Goal: Check status: Check status

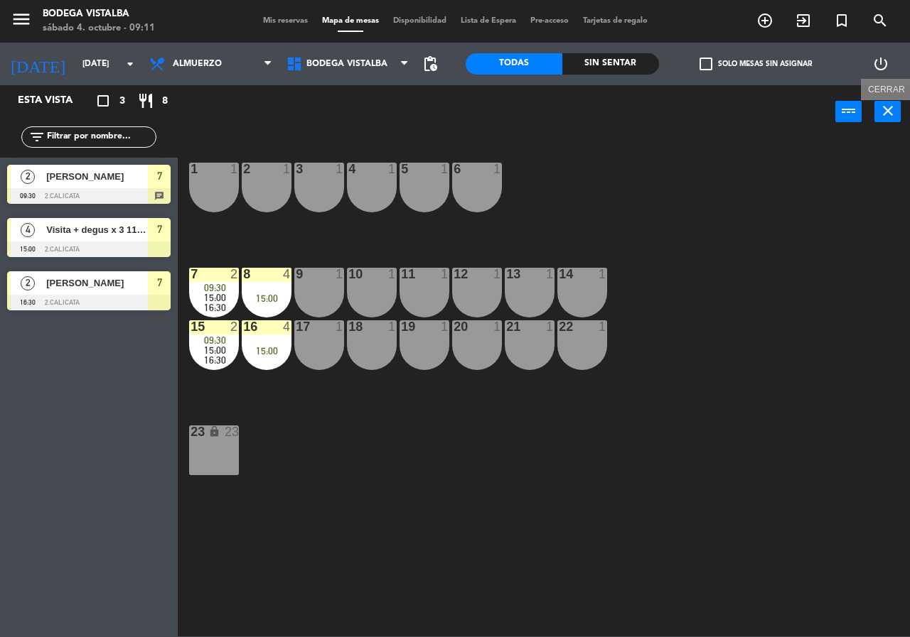
click at [893, 113] on icon "close" at bounding box center [887, 110] width 17 height 17
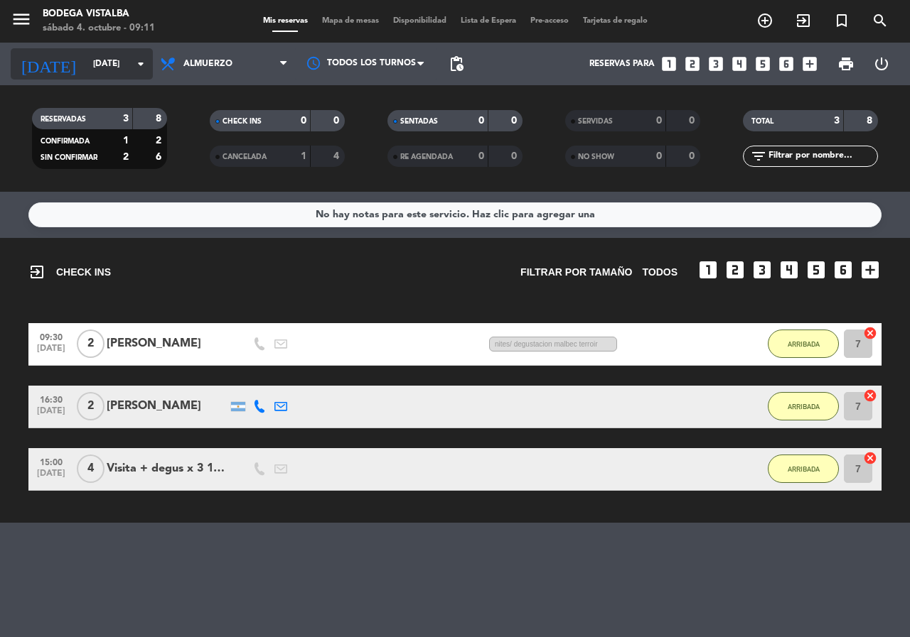
click at [86, 65] on input "[DATE]" at bounding box center [142, 64] width 113 height 24
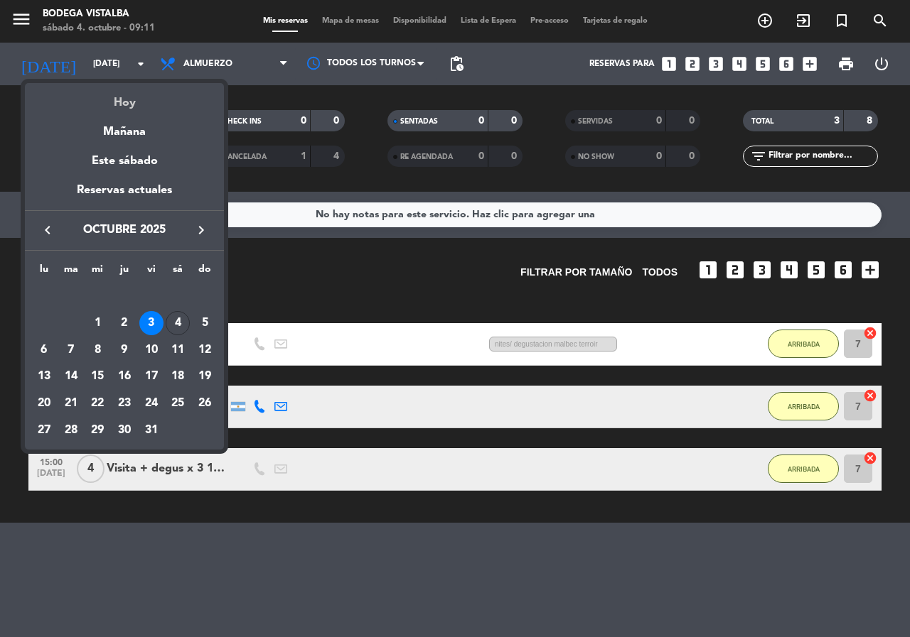
click at [94, 97] on div "Hoy" at bounding box center [124, 97] width 199 height 29
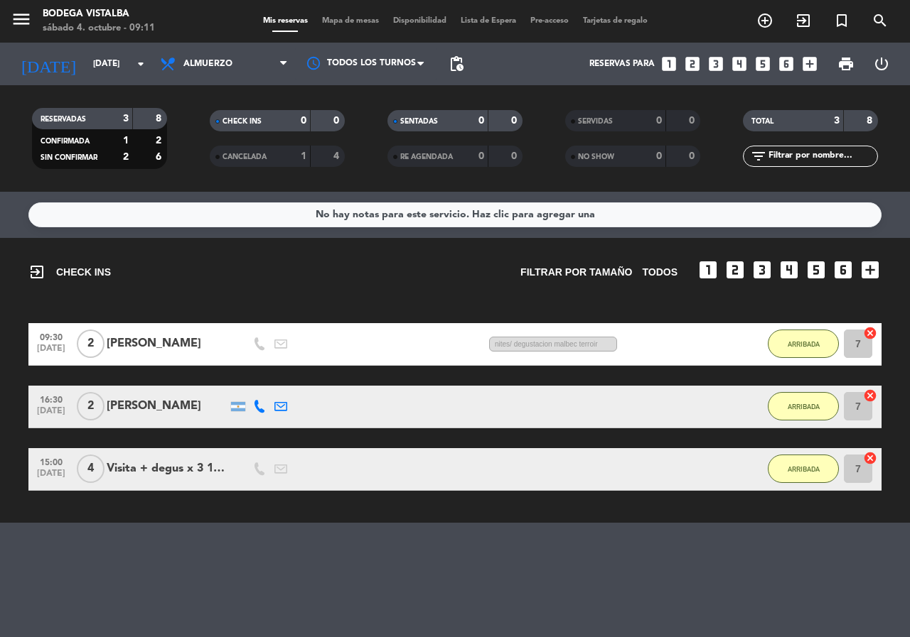
type input "[DATE]"
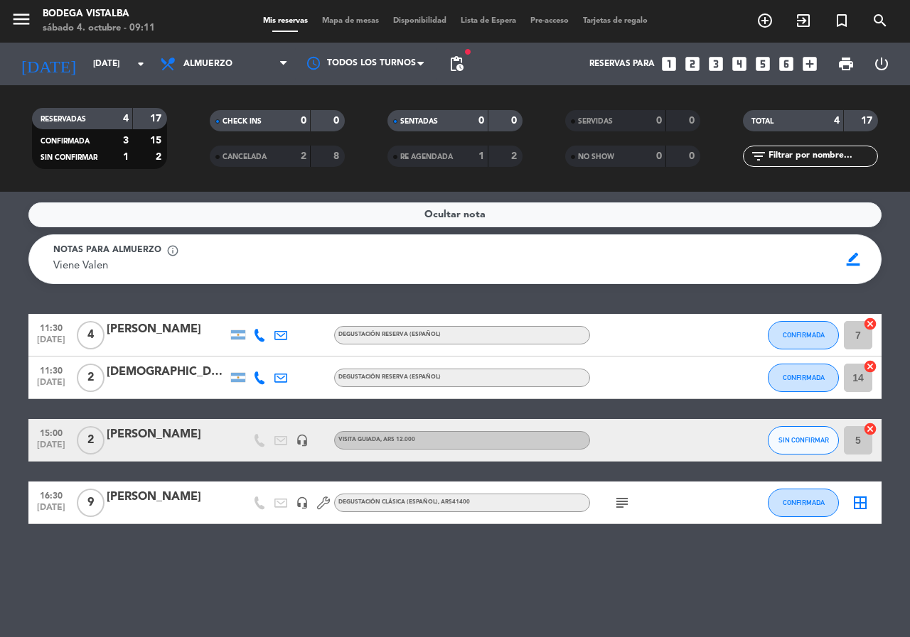
click at [132, 580] on div "Ocultar nota Notas para almuerzo info_outline Viene Valen Viene Valen border_co…" at bounding box center [455, 415] width 910 height 446
click at [622, 500] on icon "subject" at bounding box center [621, 503] width 17 height 17
click at [620, 502] on icon "subject" at bounding box center [621, 503] width 17 height 17
click at [520, 574] on div "Ocultar nota Notas para almuerzo info_outline Viene Valen Viene Valen border_co…" at bounding box center [455, 415] width 910 height 446
click at [15, 27] on icon "menu" at bounding box center [21, 19] width 21 height 21
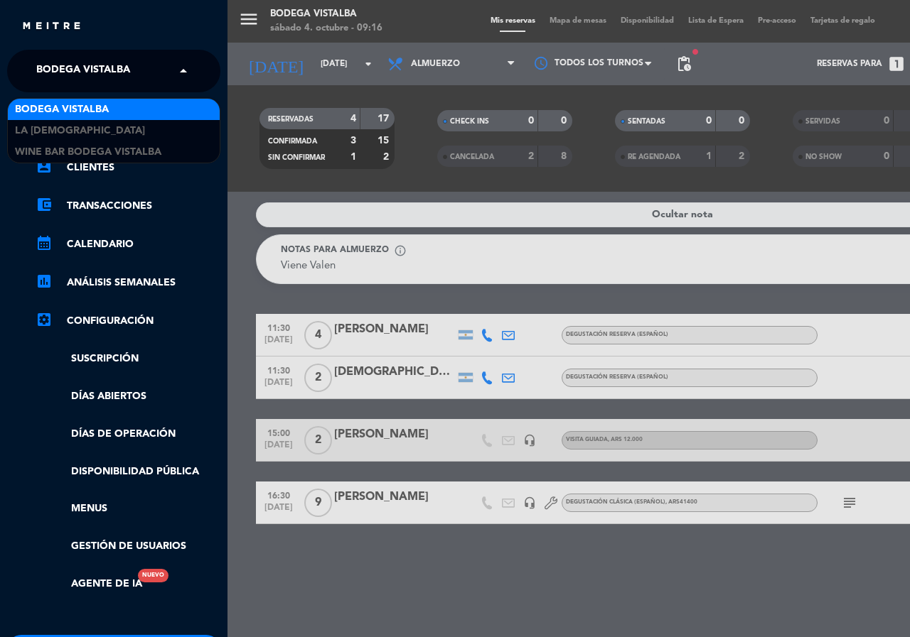
click at [178, 64] on span at bounding box center [187, 71] width 24 height 30
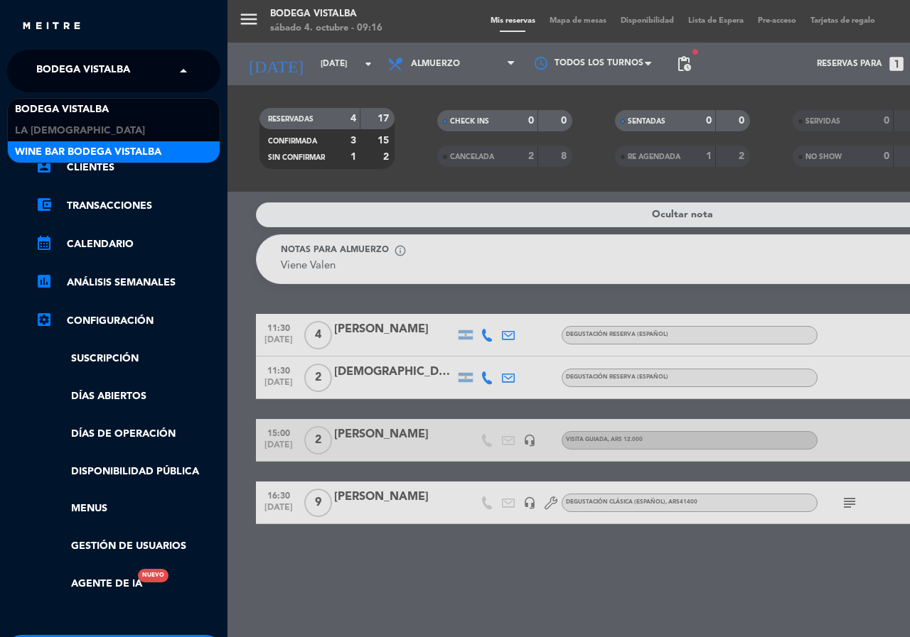
click at [182, 152] on div "Wine Bar Bodega Vistalba" at bounding box center [114, 151] width 212 height 21
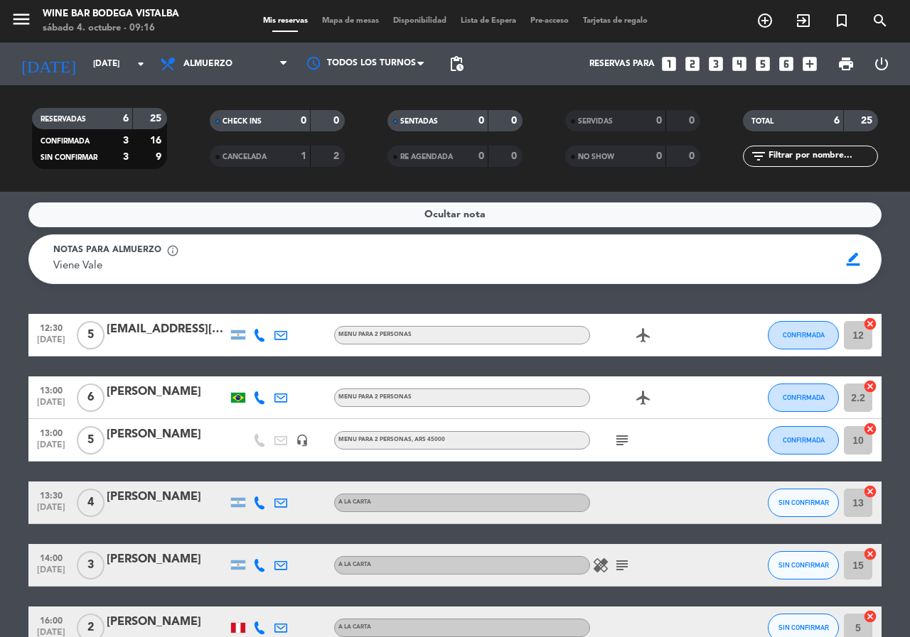
click at [611, 441] on span "subject" at bounding box center [621, 440] width 21 height 17
click at [620, 438] on icon "subject" at bounding box center [621, 440] width 17 height 17
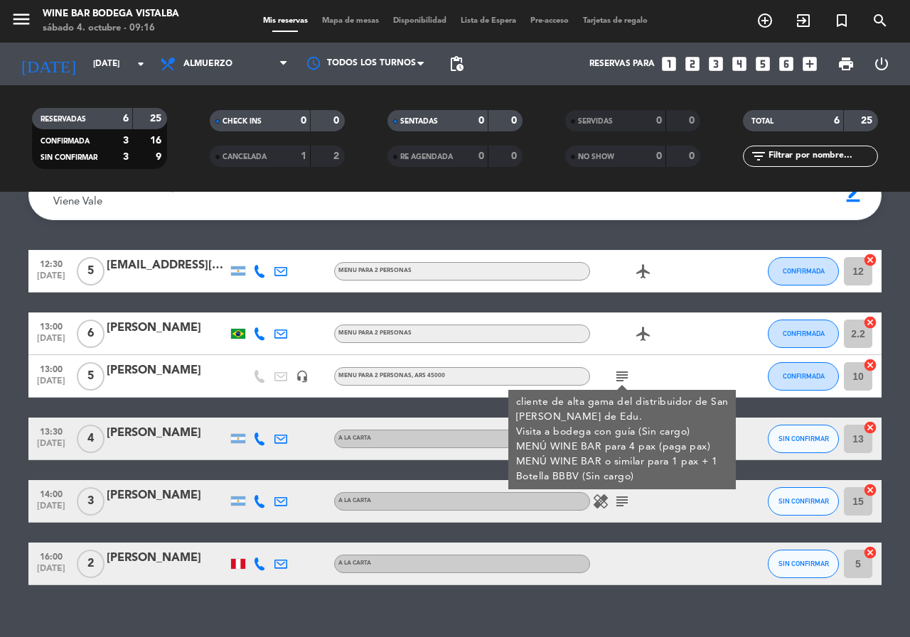
scroll to position [71, 0]
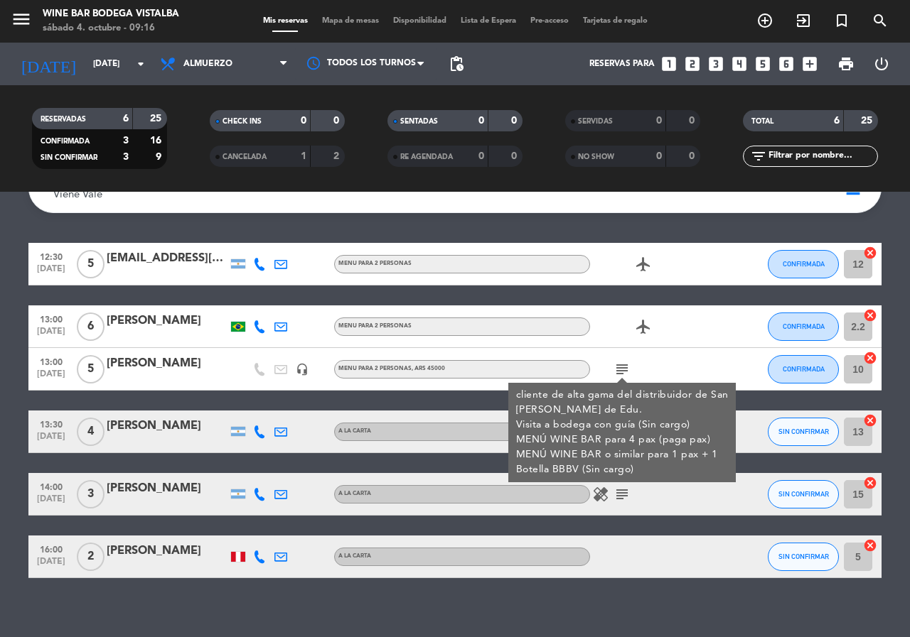
click at [627, 496] on icon "subject" at bounding box center [621, 494] width 17 height 17
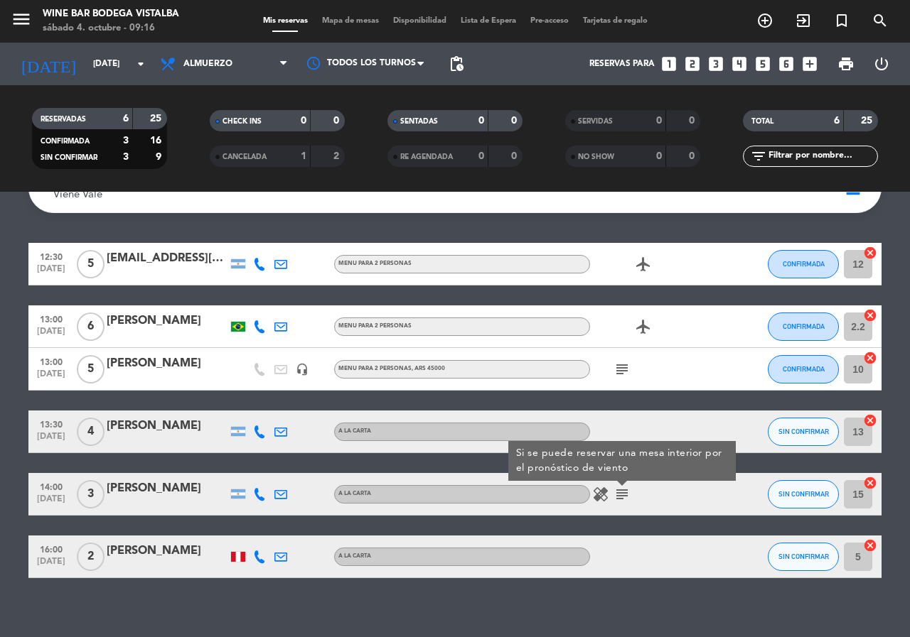
click at [602, 625] on div "Ocultar nota Notas para almuerzo info_outline Viene Vale Viene Vale border_colo…" at bounding box center [455, 415] width 910 height 446
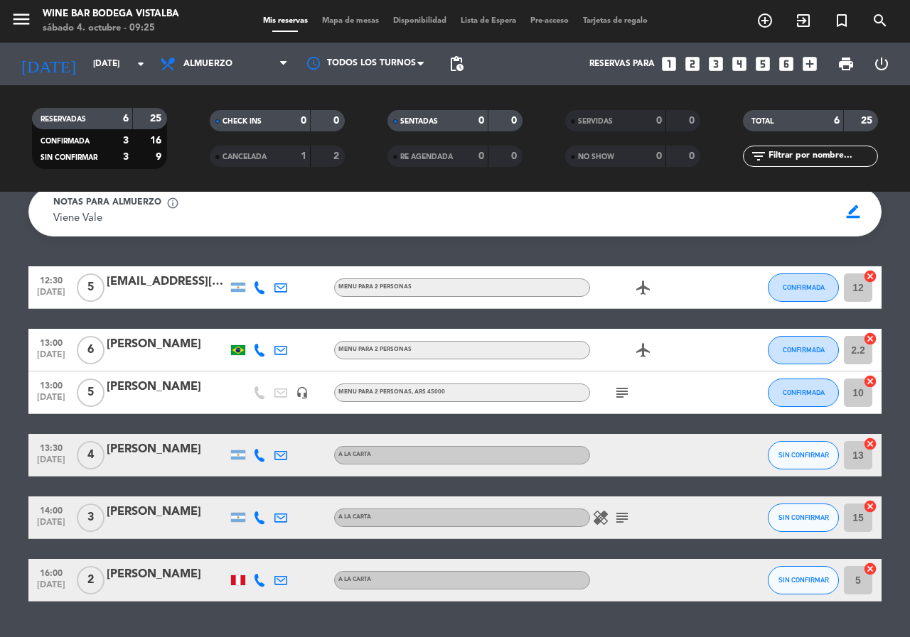
scroll to position [0, 0]
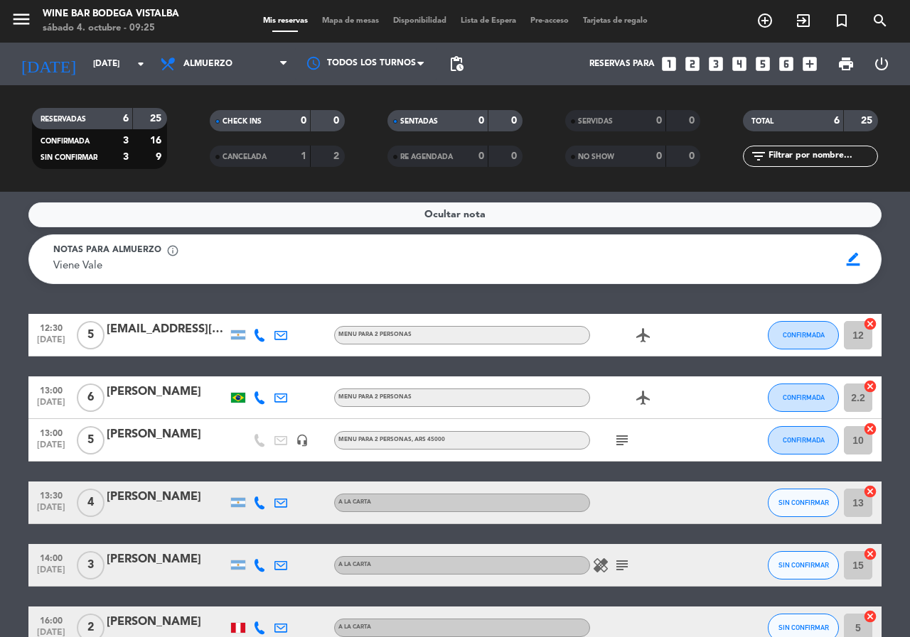
drag, startPoint x: 0, startPoint y: 456, endPoint x: 1, endPoint y: 382, distance: 73.9
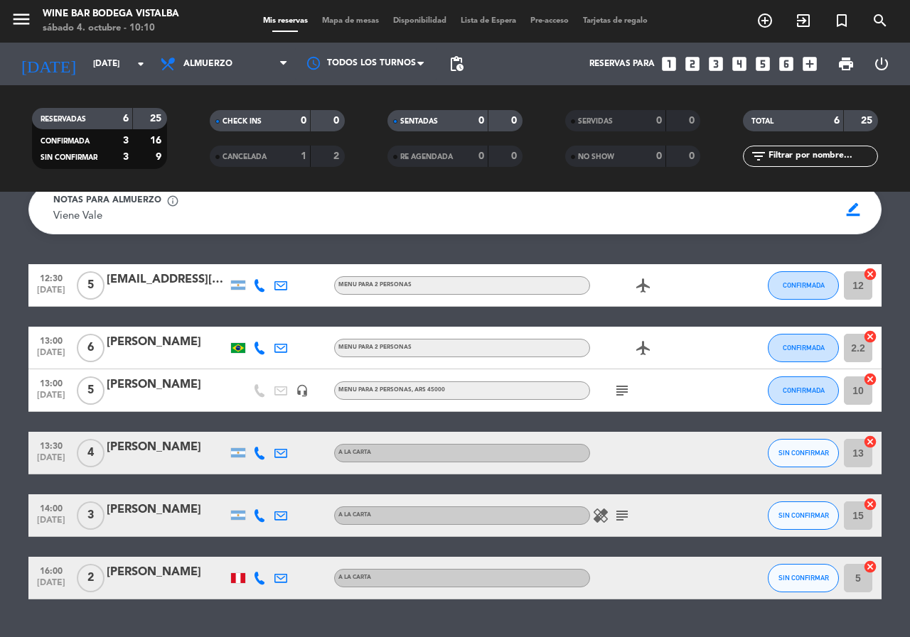
scroll to position [71, 0]
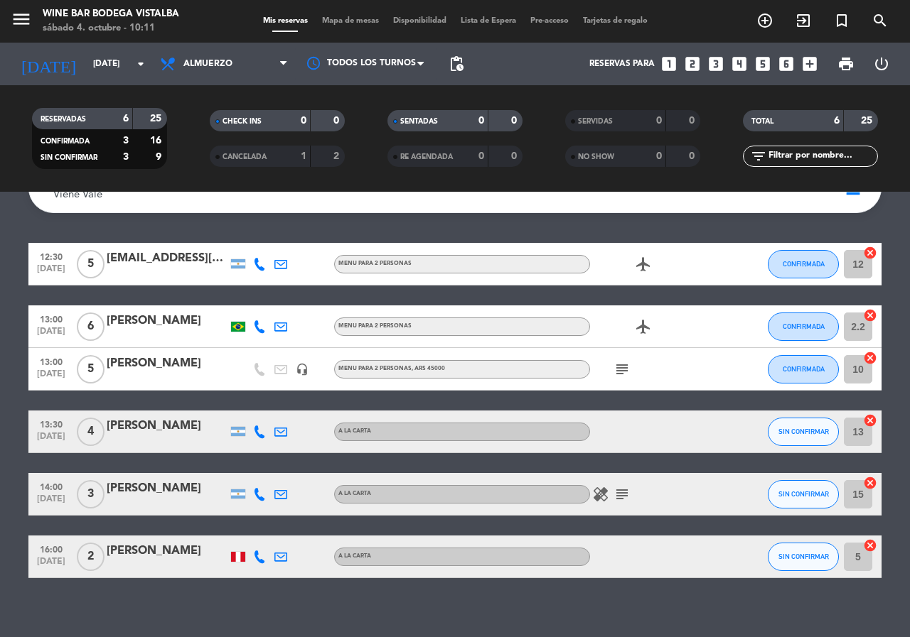
click at [0, 232] on div "Ocultar nota Notas para almuerzo info_outline Viene Vale Viene Vale border_colo…" at bounding box center [455, 415] width 910 height 446
click at [16, 13] on icon "menu" at bounding box center [21, 19] width 21 height 21
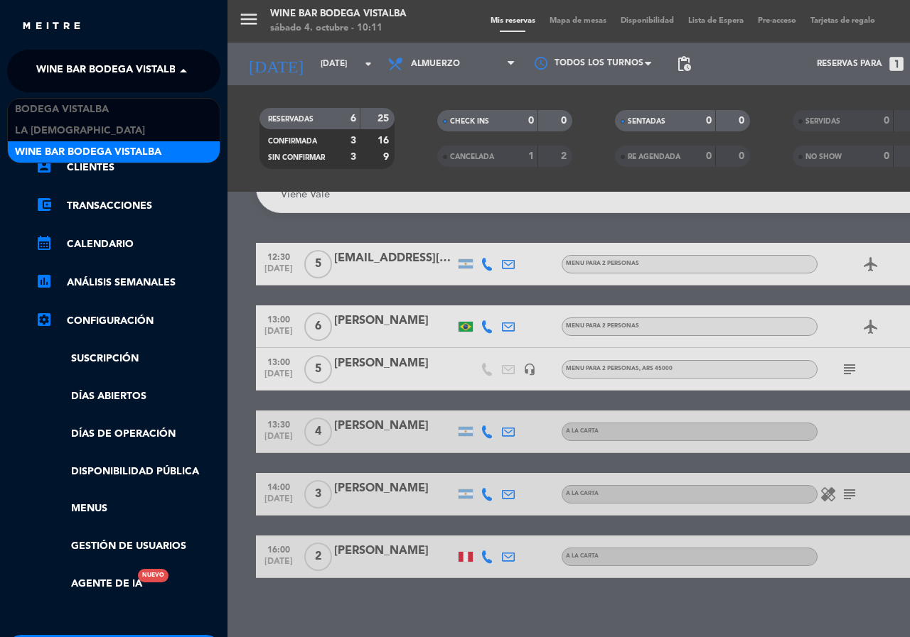
click at [48, 66] on span "Wine Bar Bodega Vistalba" at bounding box center [109, 71] width 146 height 30
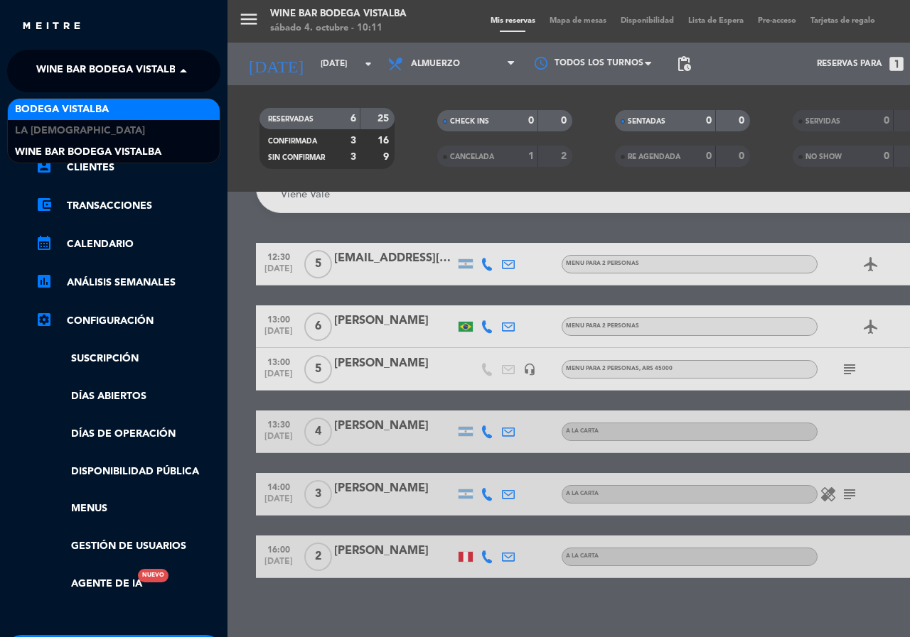
click at [57, 109] on span "BODEGA VISTALBA" at bounding box center [62, 110] width 94 height 16
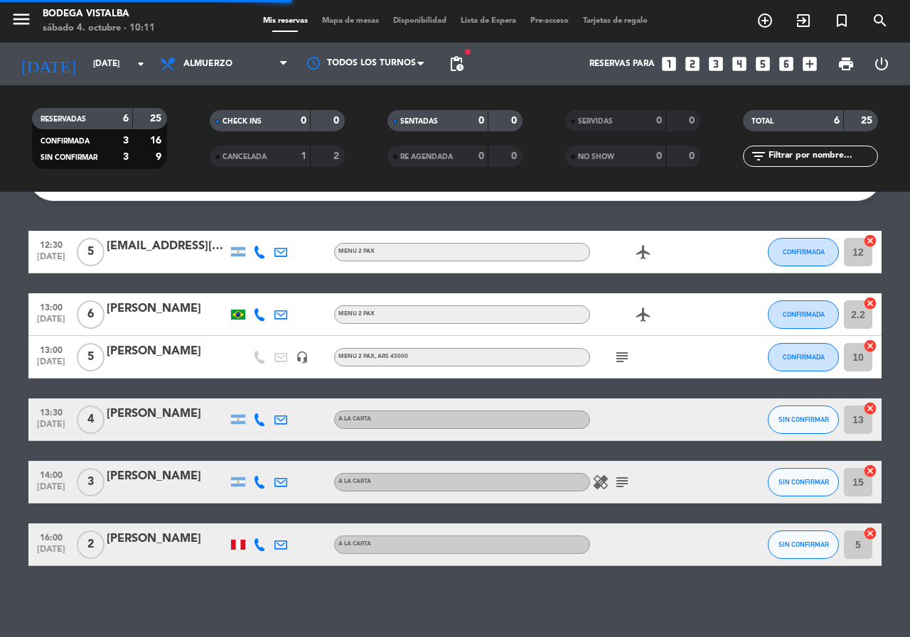
scroll to position [0, 0]
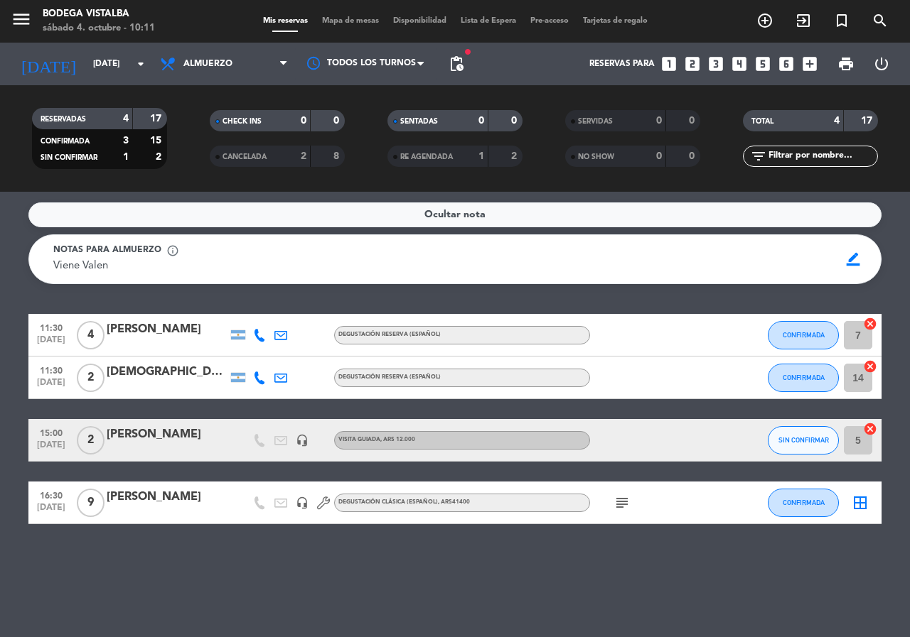
click at [629, 502] on icon "subject" at bounding box center [621, 503] width 17 height 17
click at [615, 470] on div "11:30 [DATE] 4 [PERSON_NAME] Reserva (Español) CONFIRMADA 7 cancel 11:30 [DATE]…" at bounding box center [454, 419] width 853 height 210
click at [28, 21] on icon "menu" at bounding box center [21, 19] width 21 height 21
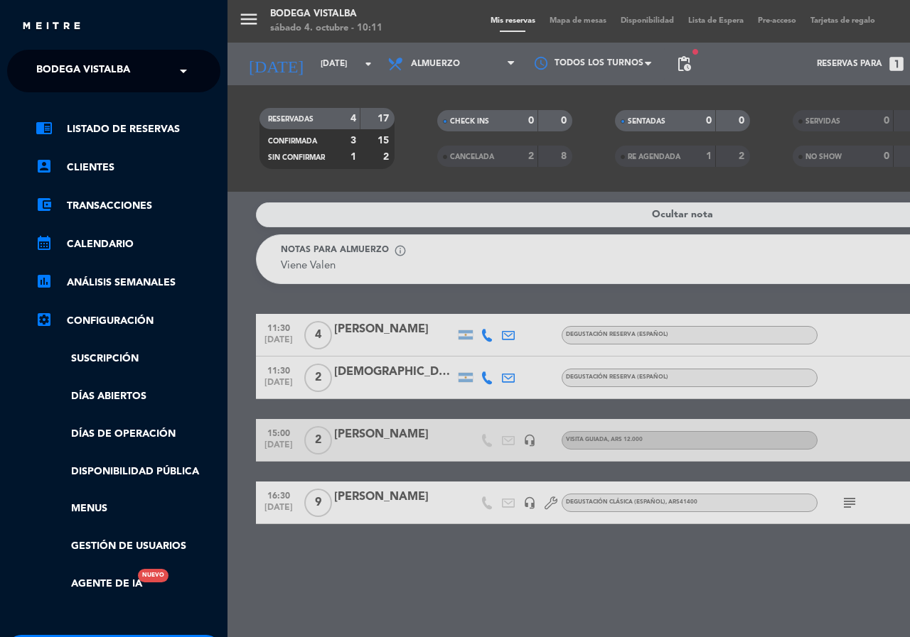
click at [78, 65] on span "BODEGA VISTALBA" at bounding box center [83, 71] width 94 height 30
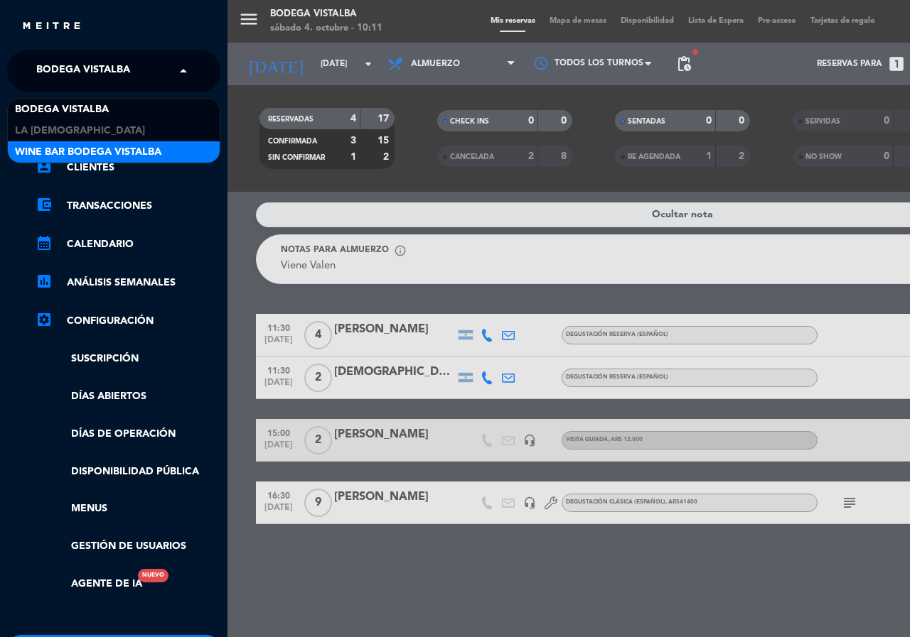
click at [112, 148] on span "Wine Bar Bodega Vistalba" at bounding box center [88, 152] width 146 height 16
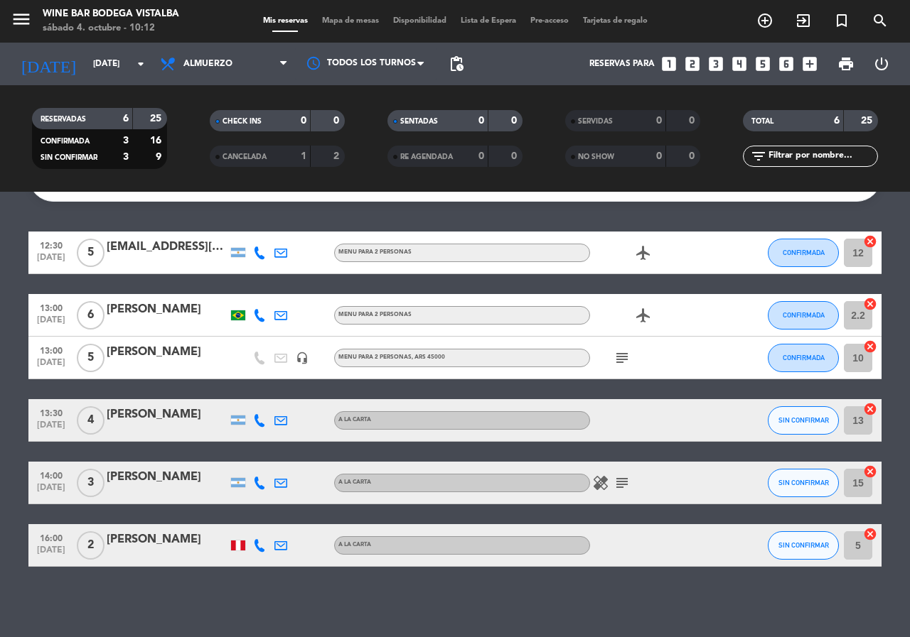
scroll to position [83, 0]
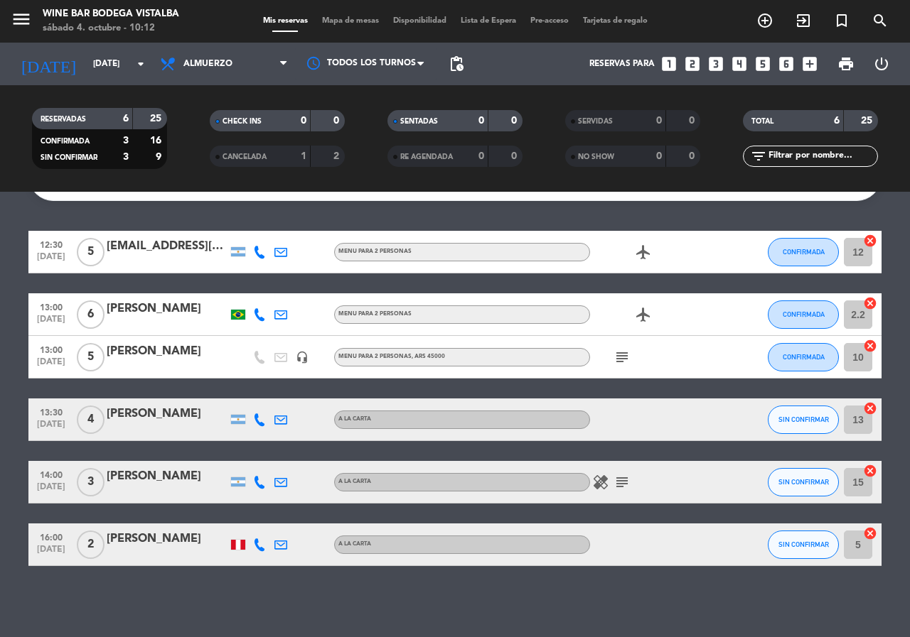
click at [628, 478] on icon "subject" at bounding box center [621, 482] width 17 height 17
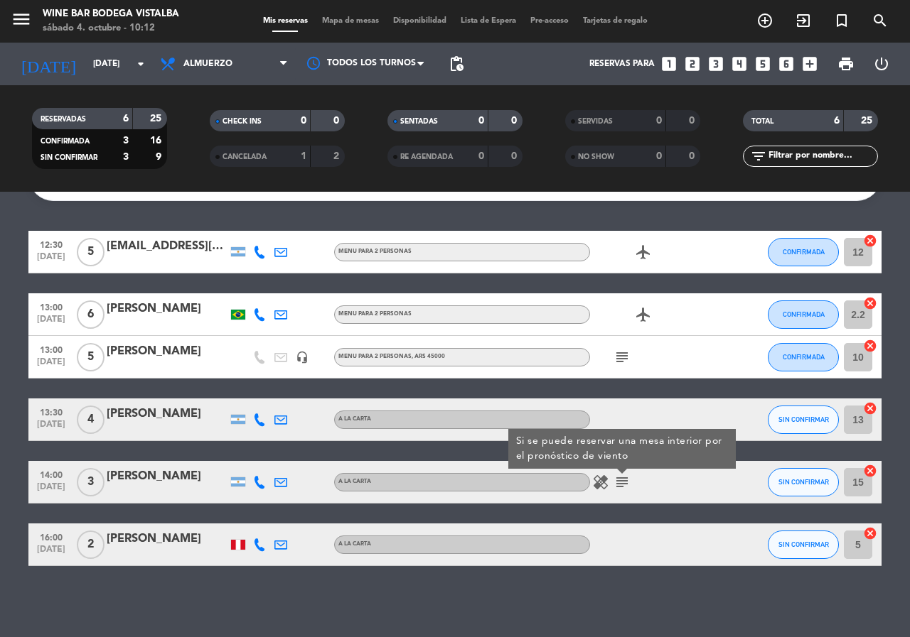
click at [679, 490] on div "healing subject Si se puede reservar una mesa interior por el pronóstico de vie…" at bounding box center [654, 482] width 128 height 42
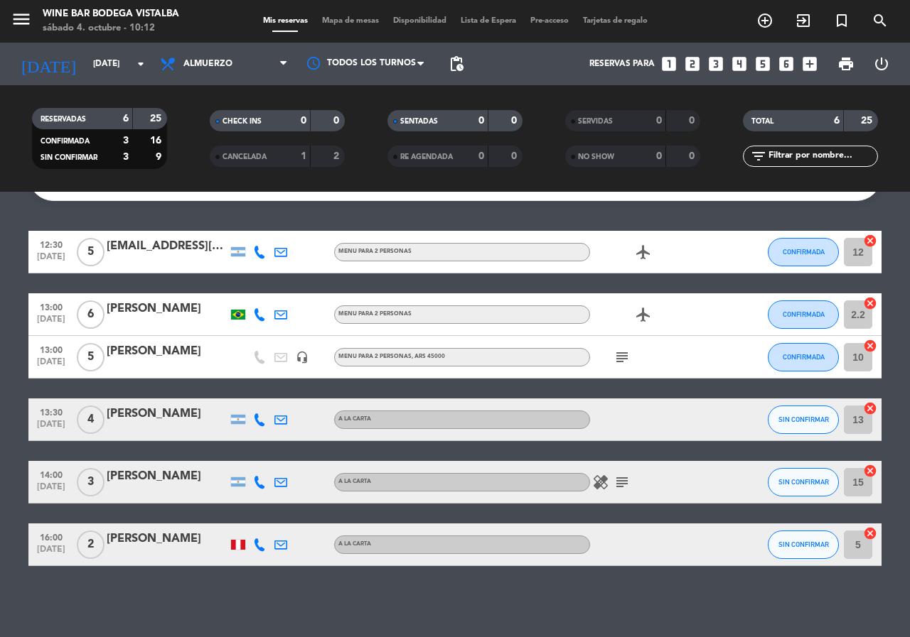
click at [625, 360] on icon "subject" at bounding box center [621, 357] width 17 height 17
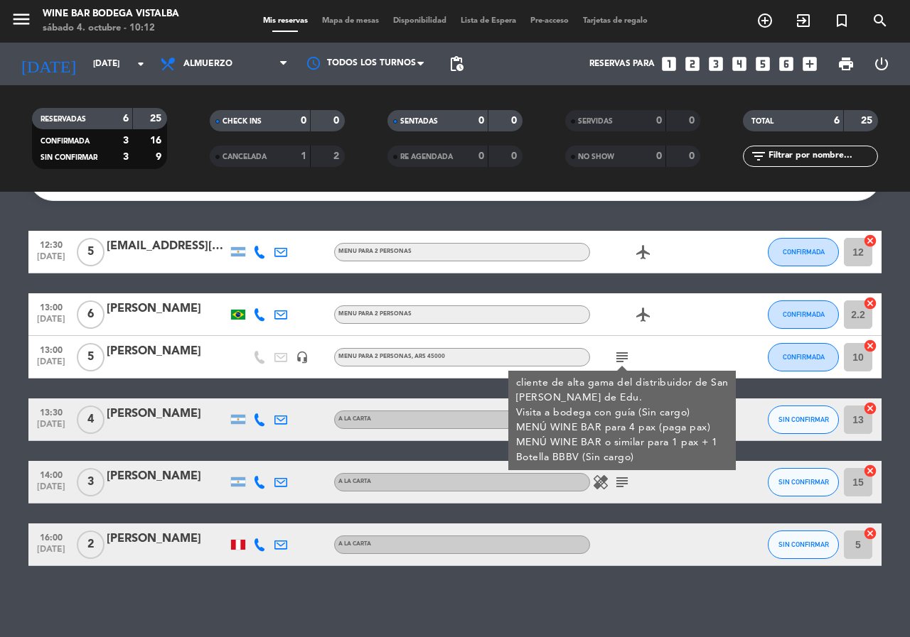
click at [652, 358] on div "subject cliente de alta gama del distribuidor de San [PERSON_NAME] de Edu. Visi…" at bounding box center [654, 357] width 128 height 42
